Goal: Task Accomplishment & Management: Manage account settings

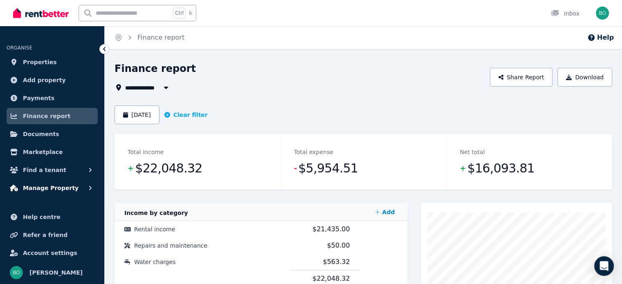
click at [56, 189] on span "Manage Property" at bounding box center [51, 188] width 56 height 10
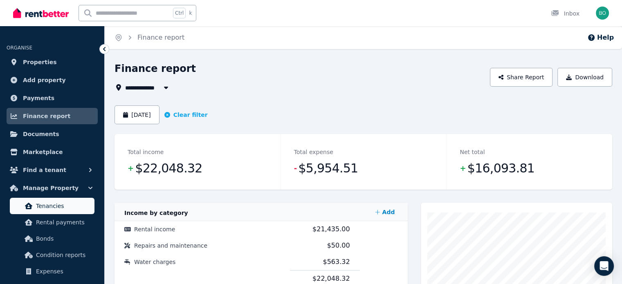
click at [58, 202] on span "Tenancies" at bounding box center [63, 206] width 55 height 10
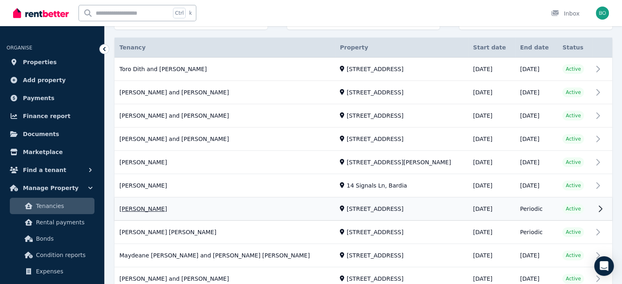
scroll to position [164, 0]
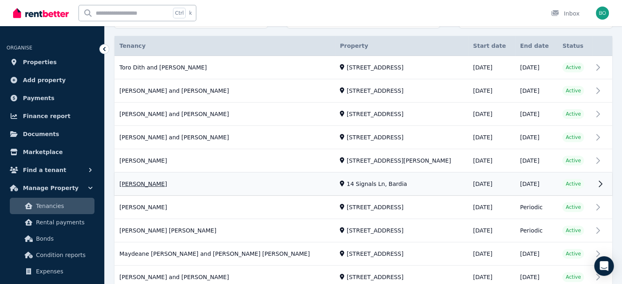
click at [143, 184] on link "View property details" at bounding box center [364, 184] width 498 height 23
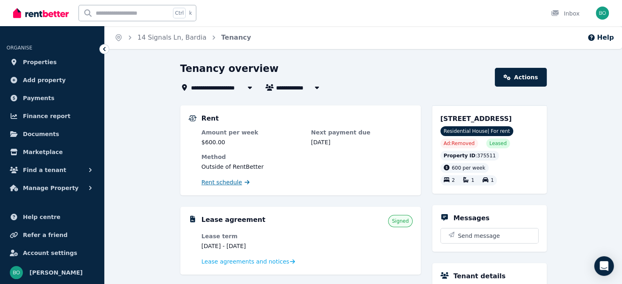
click at [232, 181] on span "Rent schedule" at bounding box center [222, 182] width 41 height 8
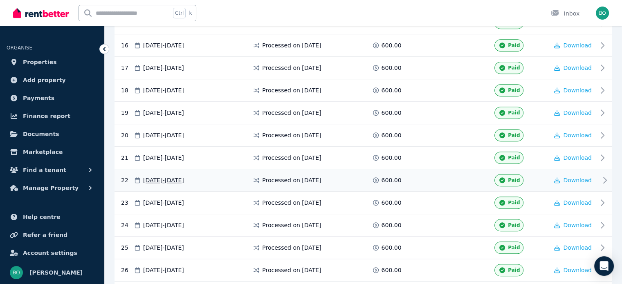
scroll to position [655, 0]
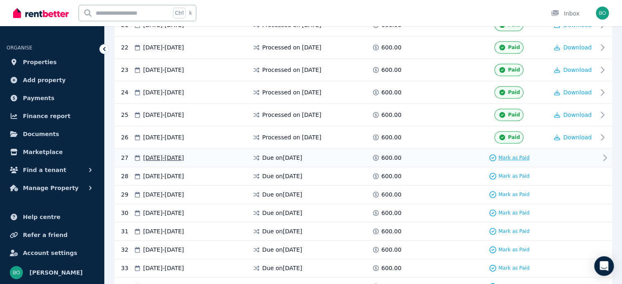
click at [512, 155] on span "Mark as Paid" at bounding box center [514, 158] width 31 height 7
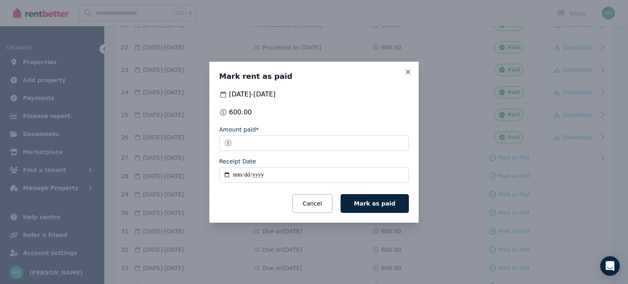
click at [227, 177] on input "Receipt Date" at bounding box center [314, 175] width 190 height 16
type input "**********"
click at [394, 204] on span "Mark as paid" at bounding box center [374, 203] width 41 height 7
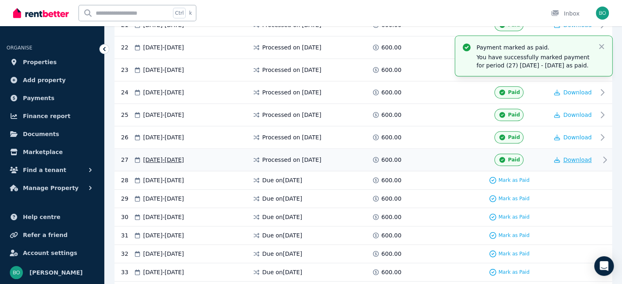
click at [577, 157] on span "Download" at bounding box center [577, 160] width 29 height 7
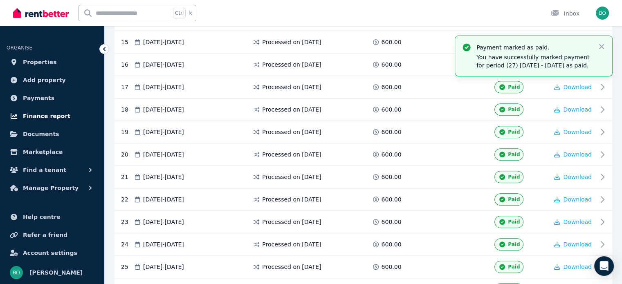
scroll to position [491, 0]
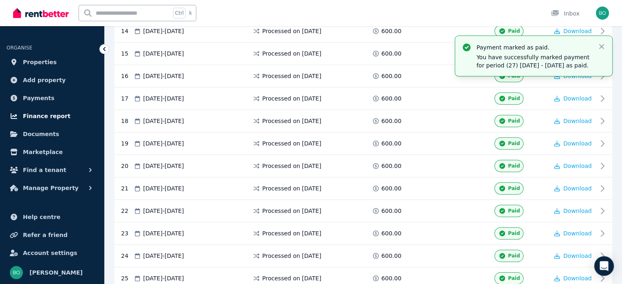
click at [43, 114] on span "Finance report" at bounding box center [46, 116] width 47 height 10
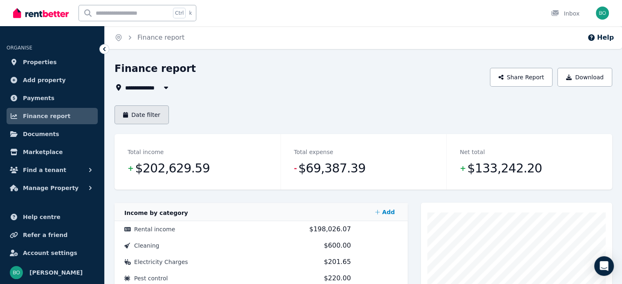
click at [155, 119] on button "Date filter" at bounding box center [142, 115] width 54 height 19
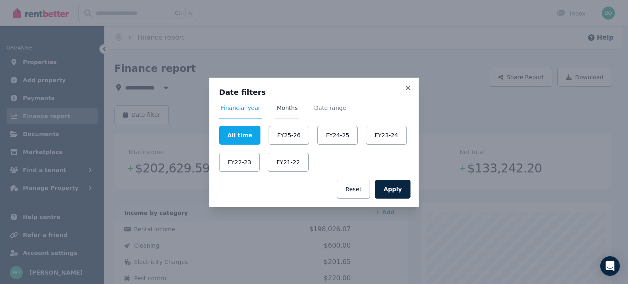
click at [289, 109] on span "Months" at bounding box center [287, 108] width 21 height 8
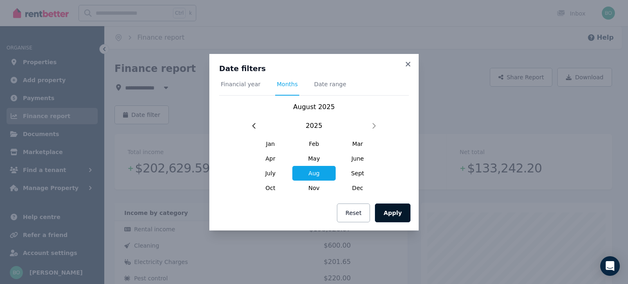
click at [393, 212] on button "Apply" at bounding box center [393, 213] width 36 height 19
